Goal: Book appointment/travel/reservation

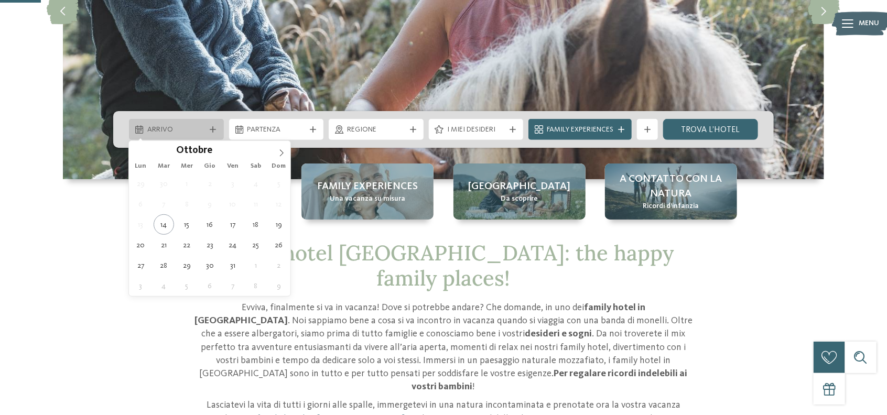
click at [188, 129] on span "Arrivo" at bounding box center [176, 130] width 58 height 10
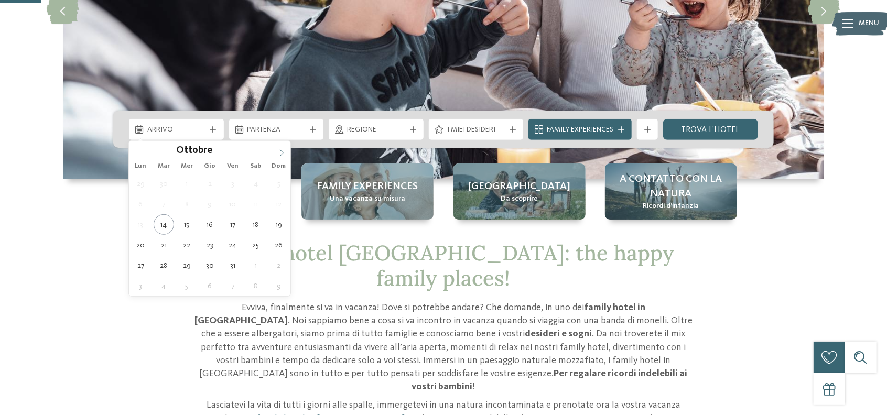
click at [281, 154] on icon at bounding box center [281, 152] width 7 height 7
click at [138, 153] on icon at bounding box center [137, 152] width 7 height 7
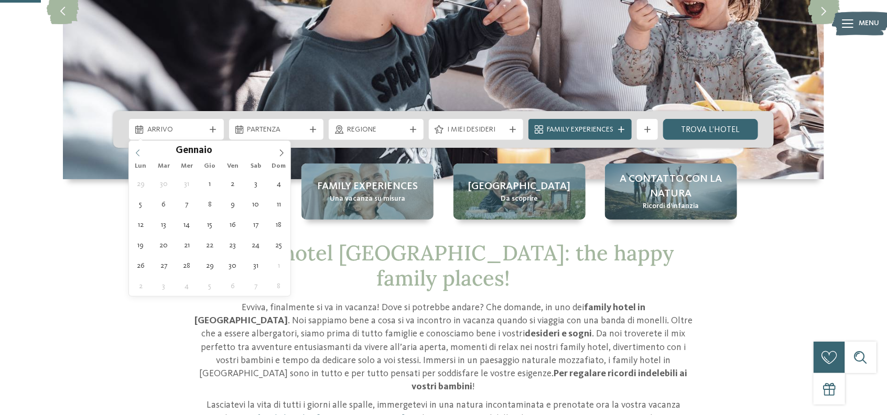
type input "****"
click at [138, 153] on icon at bounding box center [137, 152] width 7 height 7
type div "[DATE]"
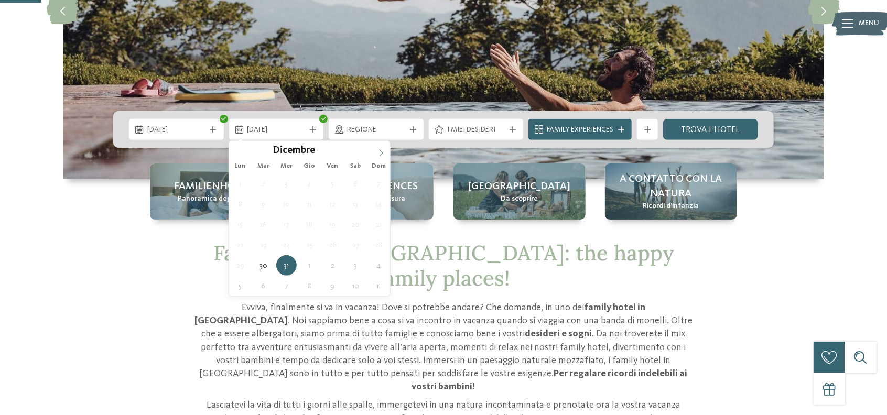
type input "****"
click at [384, 150] on icon at bounding box center [380, 152] width 7 height 7
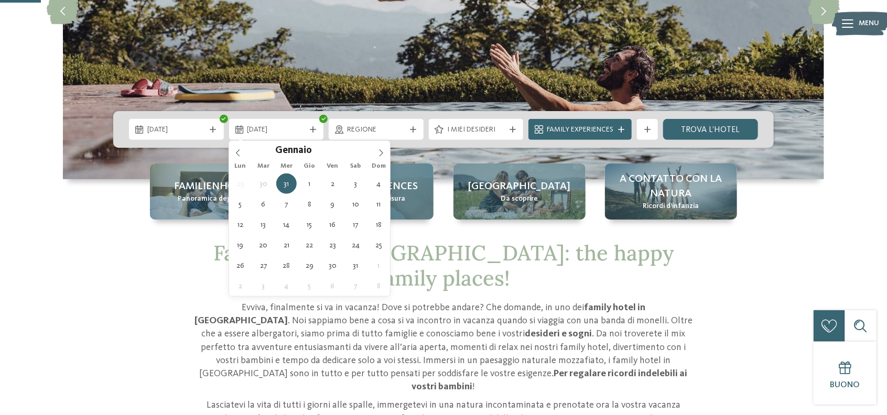
type div "[DATE]"
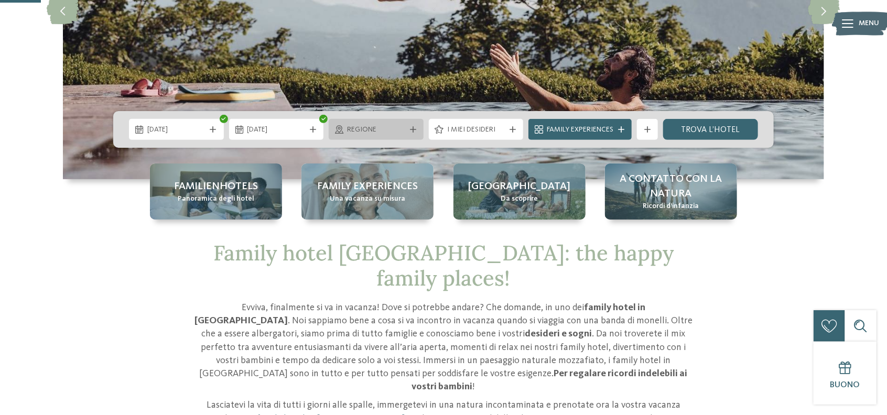
click at [378, 130] on span "Regione" at bounding box center [376, 130] width 58 height 10
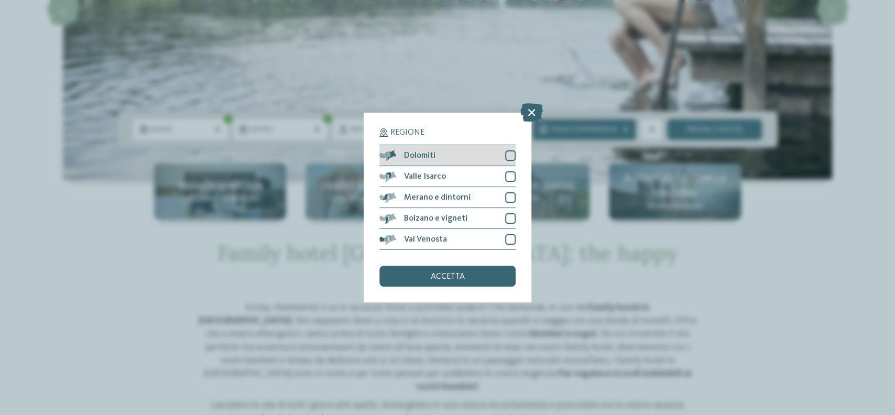
click at [507, 160] on div at bounding box center [510, 155] width 10 height 10
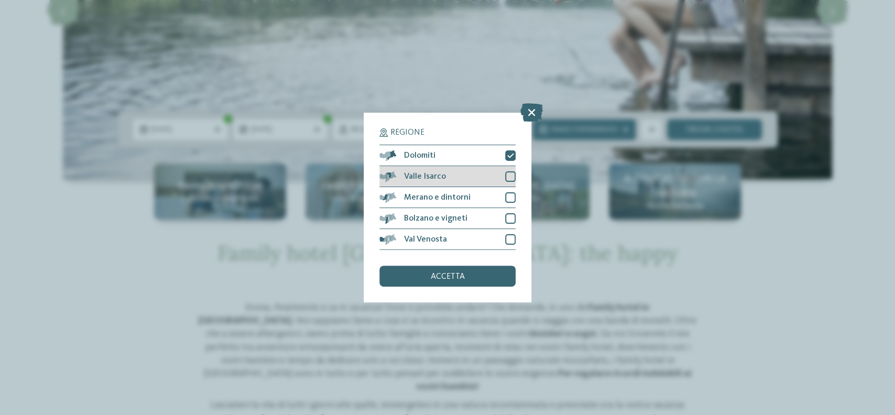
click at [509, 172] on div at bounding box center [510, 176] width 10 height 10
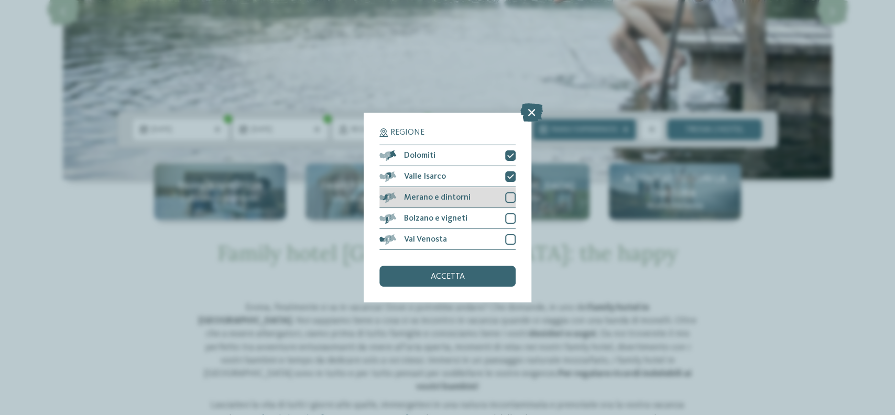
click at [513, 188] on div "Merano e dintorni" at bounding box center [447, 197] width 136 height 21
click at [505, 214] on div at bounding box center [510, 218] width 10 height 10
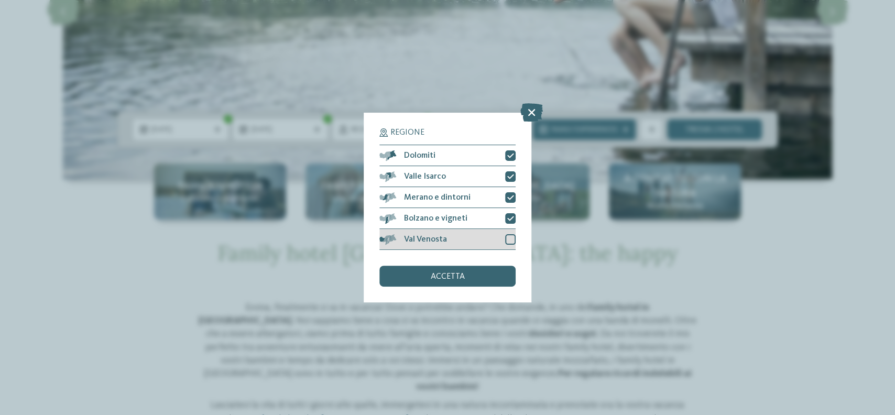
click at [511, 234] on div at bounding box center [510, 239] width 10 height 10
click at [483, 277] on div "accetta" at bounding box center [447, 276] width 136 height 21
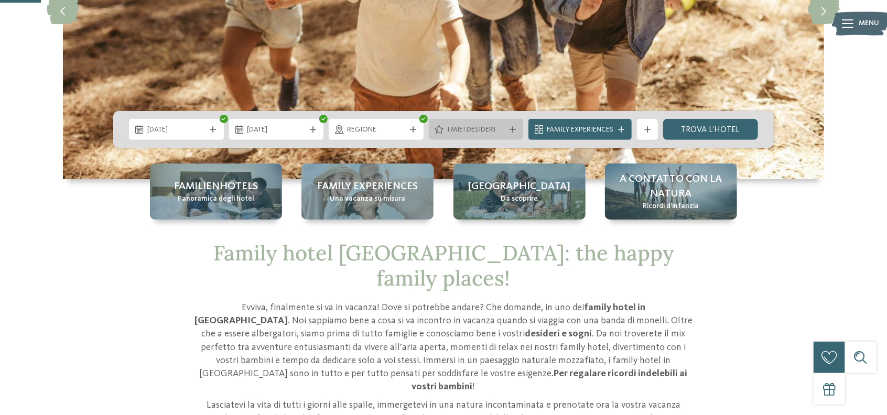
click at [482, 130] on span "I miei desideri" at bounding box center [476, 130] width 58 height 10
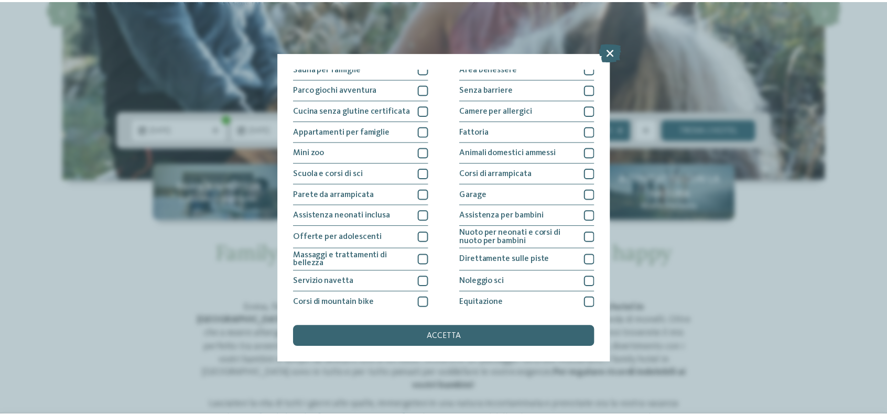
scroll to position [52, 0]
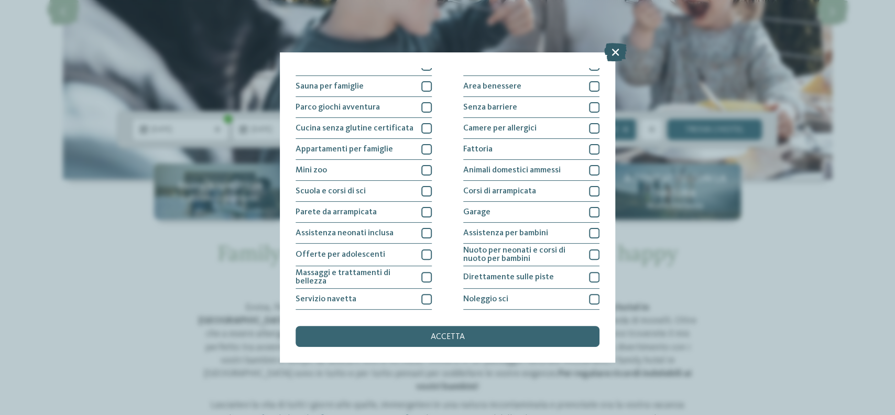
click at [611, 49] on icon at bounding box center [615, 52] width 23 height 18
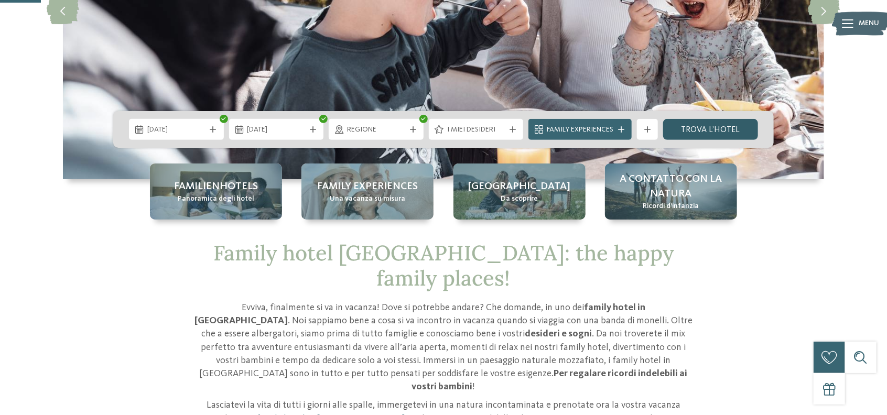
click at [708, 125] on link "trova l’hotel" at bounding box center [710, 129] width 95 height 21
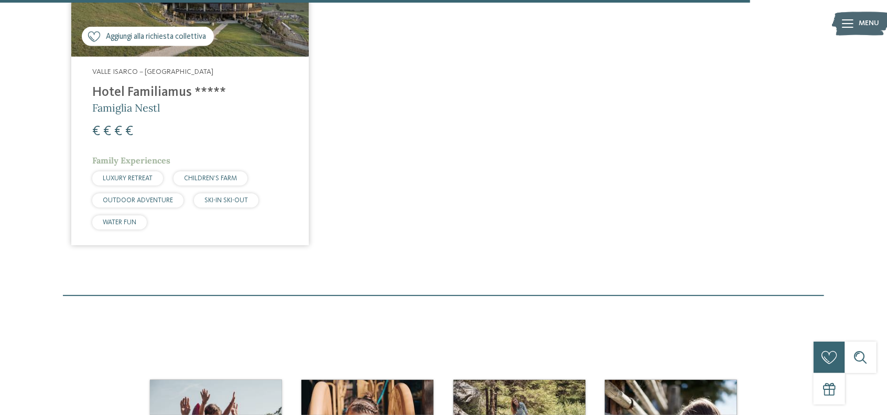
scroll to position [2501, 0]
